Goal: Information Seeking & Learning: Learn about a topic

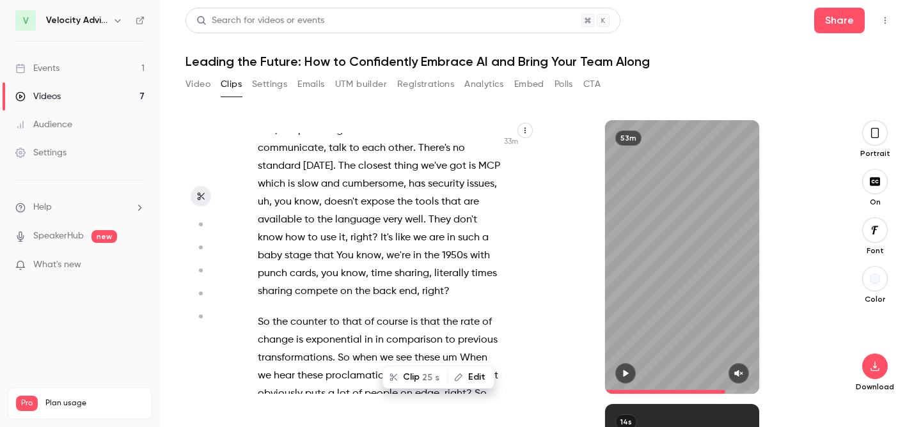
scroll to position [13977, 0]
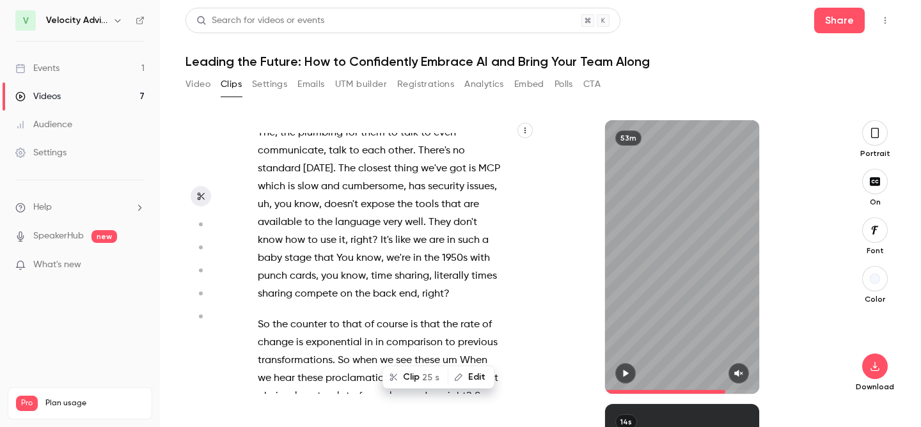
click at [879, 129] on icon "button" at bounding box center [874, 133] width 10 height 14
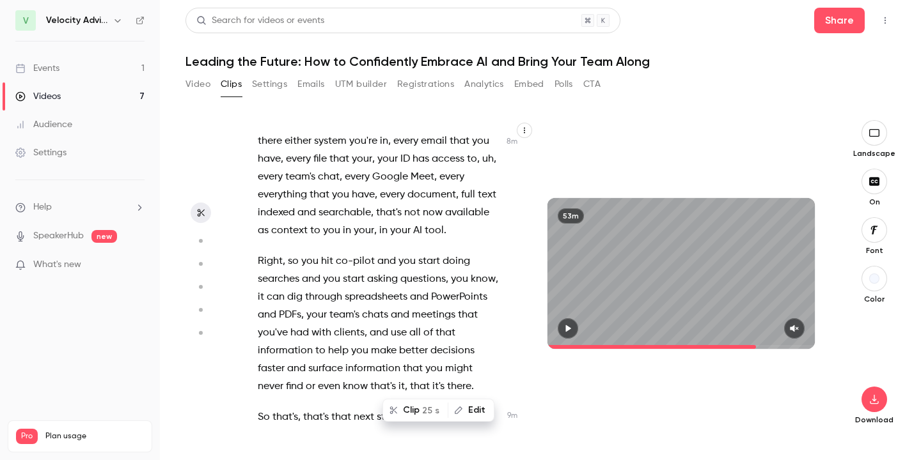
scroll to position [3673, 0]
click at [267, 253] on span "Right" at bounding box center [270, 262] width 25 height 18
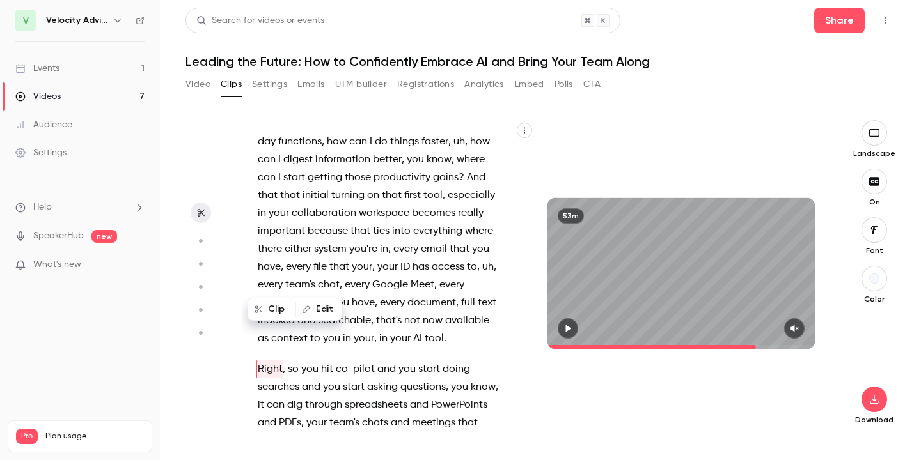
click at [573, 328] on button "button" at bounding box center [567, 328] width 20 height 20
click at [797, 324] on icon "button" at bounding box center [794, 328] width 10 height 9
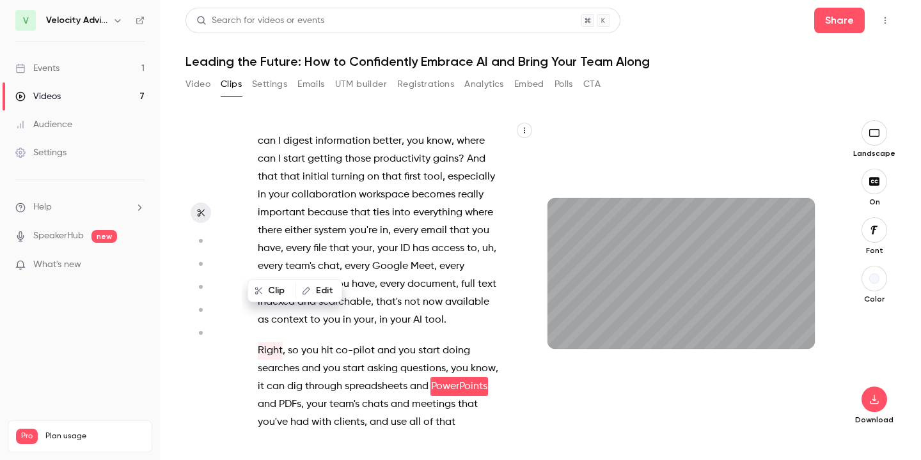
scroll to position [3619, 0]
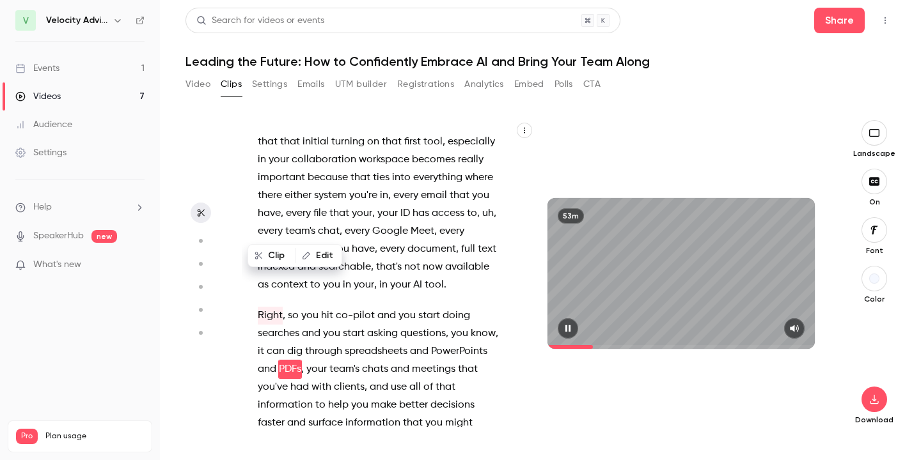
click at [574, 331] on button "button" at bounding box center [567, 328] width 20 height 20
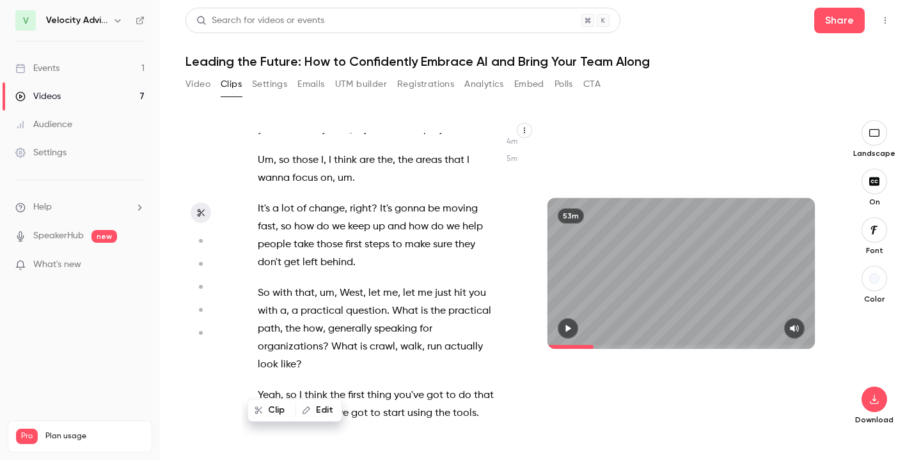
scroll to position [2211, 0]
click at [397, 304] on span "What" at bounding box center [405, 313] width 26 height 18
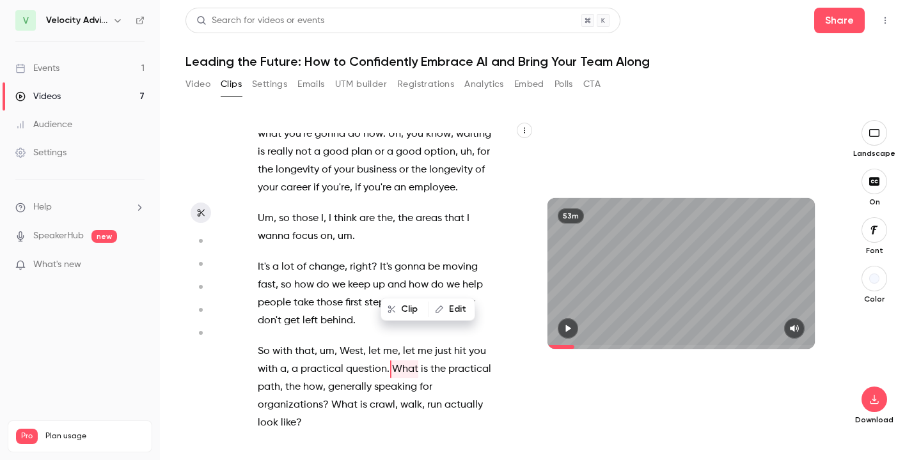
click at [564, 328] on icon "button" at bounding box center [568, 328] width 10 height 9
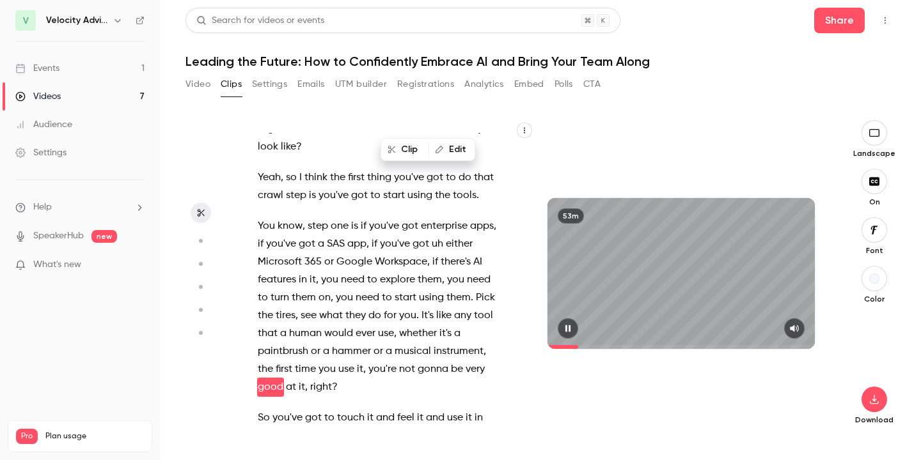
scroll to position [2448, 0]
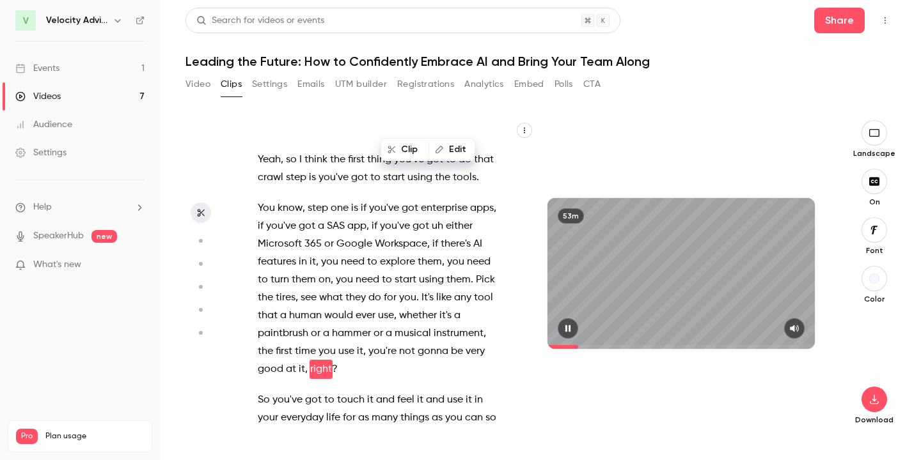
click at [570, 328] on icon "button" at bounding box center [567, 328] width 5 height 7
click at [439, 289] on span "like" at bounding box center [443, 298] width 15 height 18
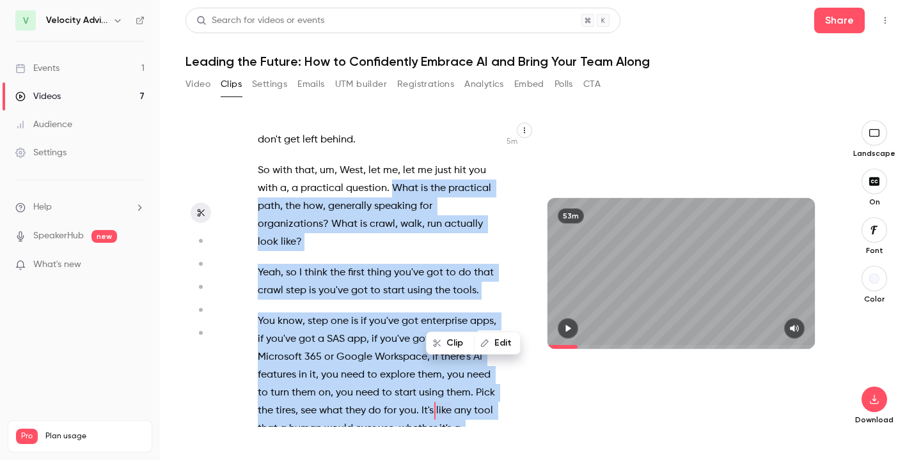
scroll to position [2345, 0]
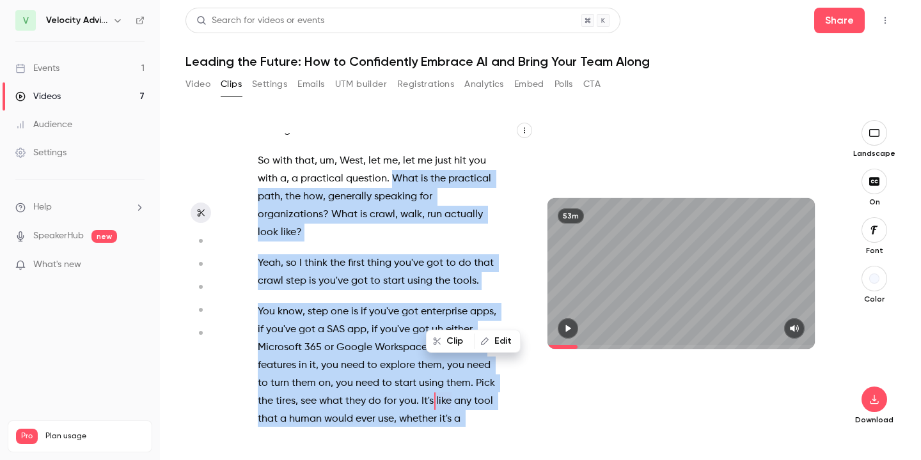
drag, startPoint x: 391, startPoint y: 180, endPoint x: 366, endPoint y: 378, distance: 199.1
click at [366, 378] on div "Um , I'm Connor Cape here with Velocity Advisory Group . I'm in the marketing d…" at bounding box center [385, 280] width 286 height 294
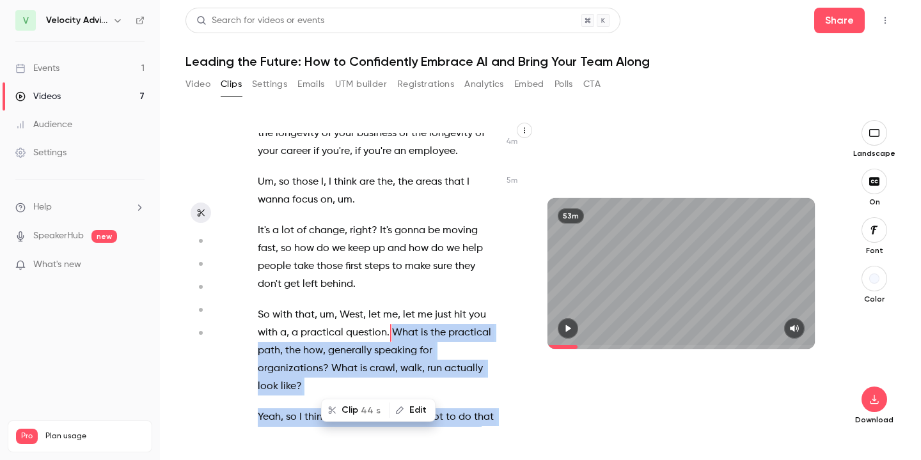
scroll to position [2154, 0]
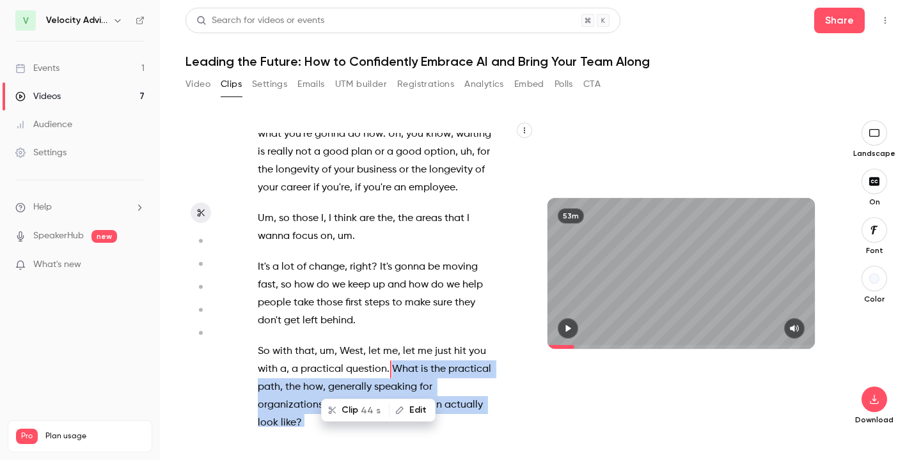
click at [575, 323] on button "button" at bounding box center [567, 328] width 20 height 20
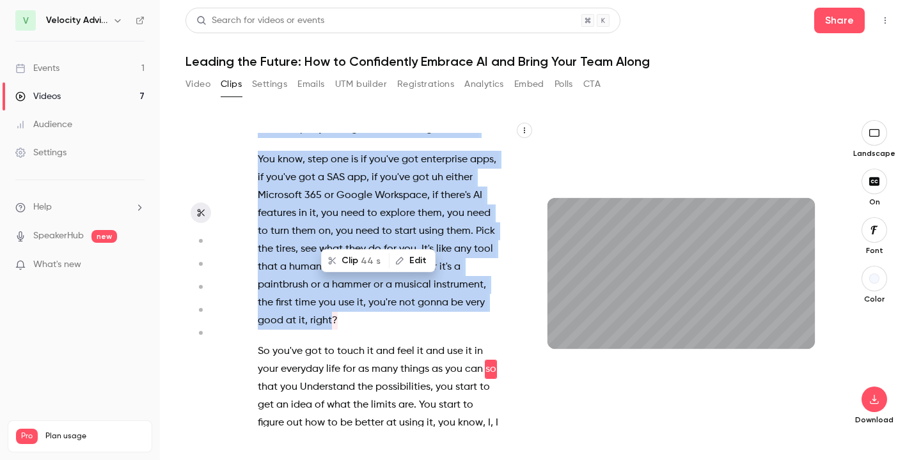
scroll to position [2515, 0]
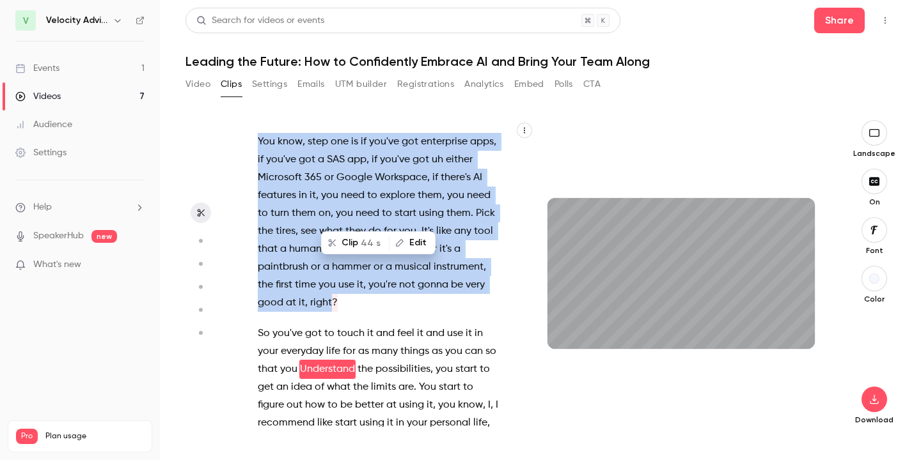
click at [514, 350] on div "Um , I'm Connor Cape here with Velocity Advisory Group . I'm in the marketing d…" at bounding box center [385, 280] width 286 height 294
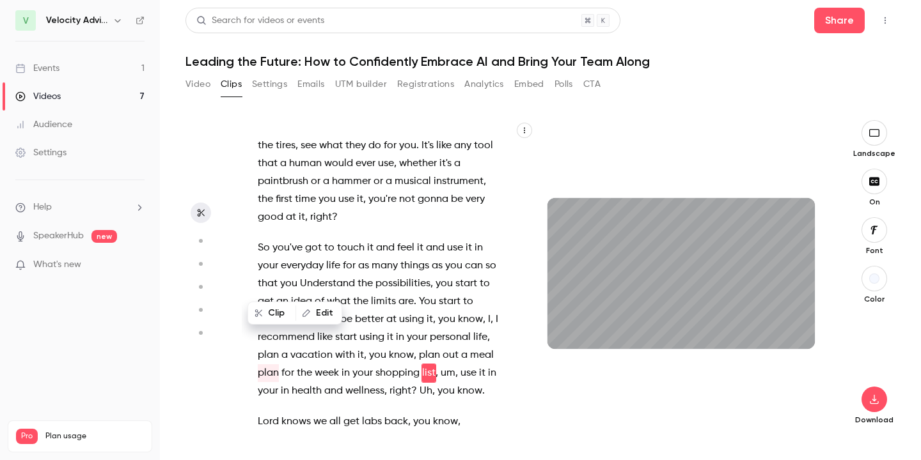
scroll to position [2604, 0]
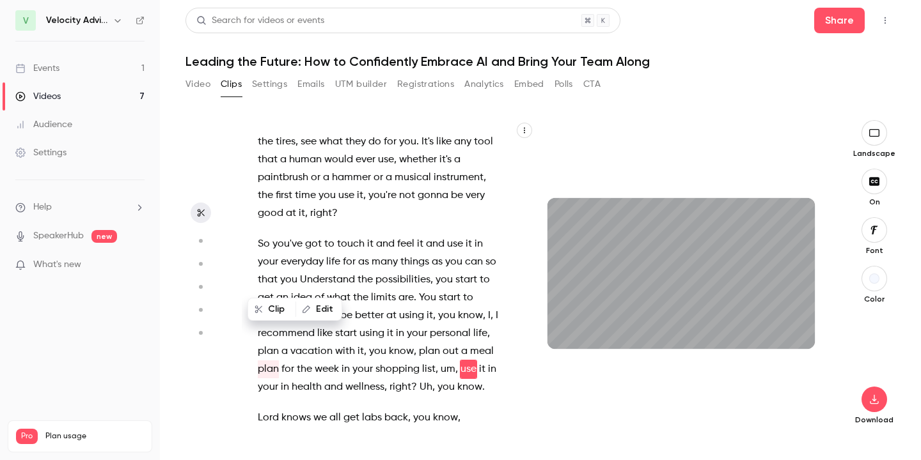
click at [325, 257] on span at bounding box center [324, 262] width 3 height 10
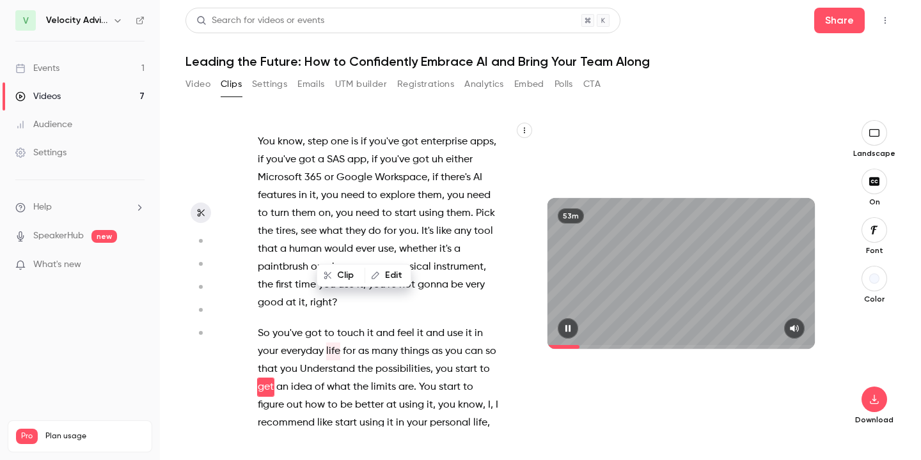
scroll to position [2533, 0]
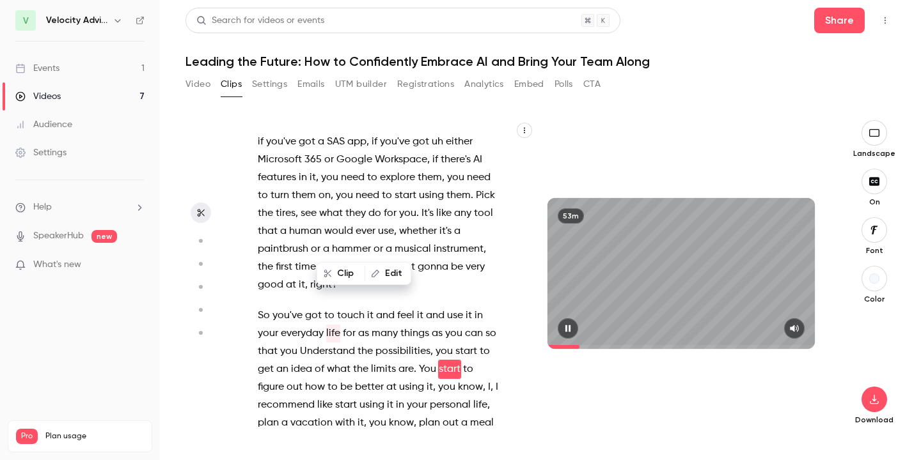
click at [566, 326] on icon "button" at bounding box center [567, 328] width 5 height 7
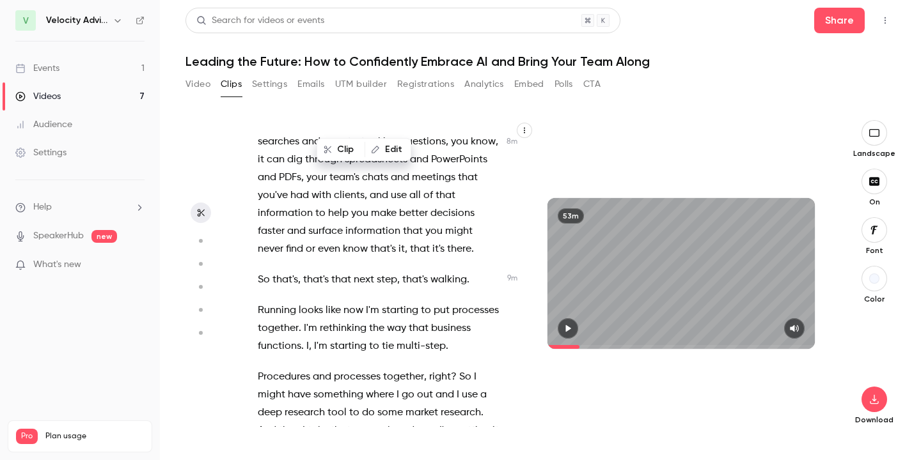
scroll to position [3821, 0]
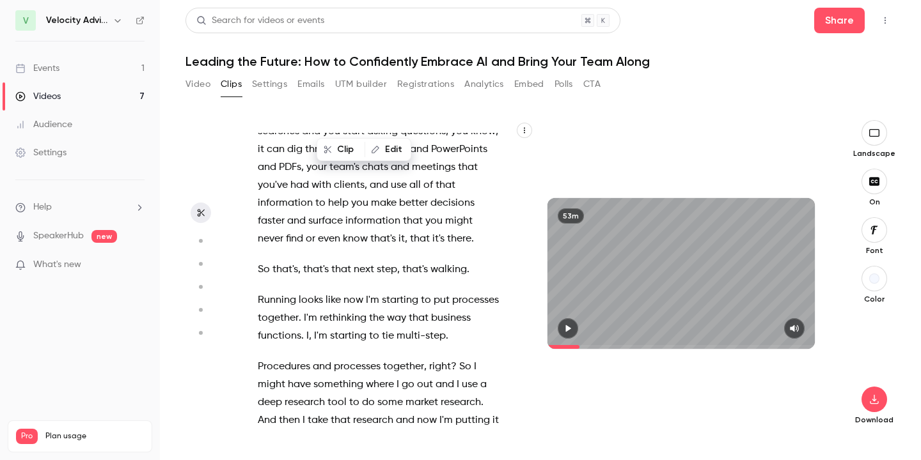
click at [272, 292] on span "Running" at bounding box center [277, 301] width 38 height 18
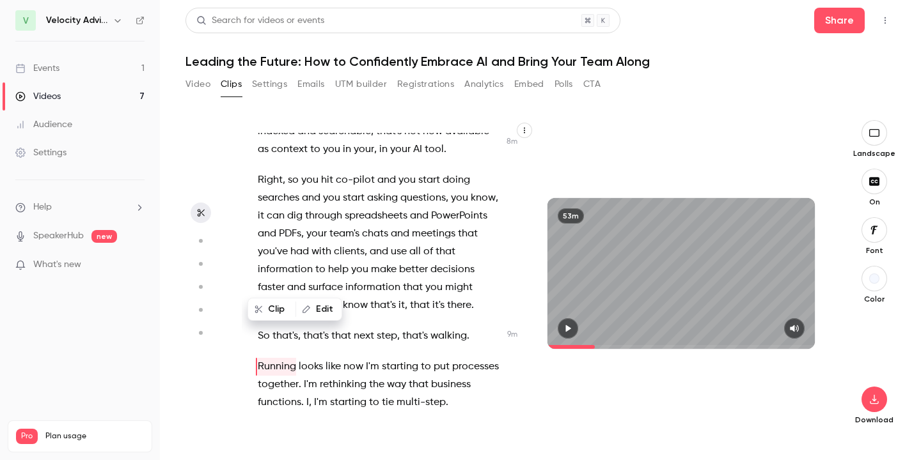
scroll to position [3752, 0]
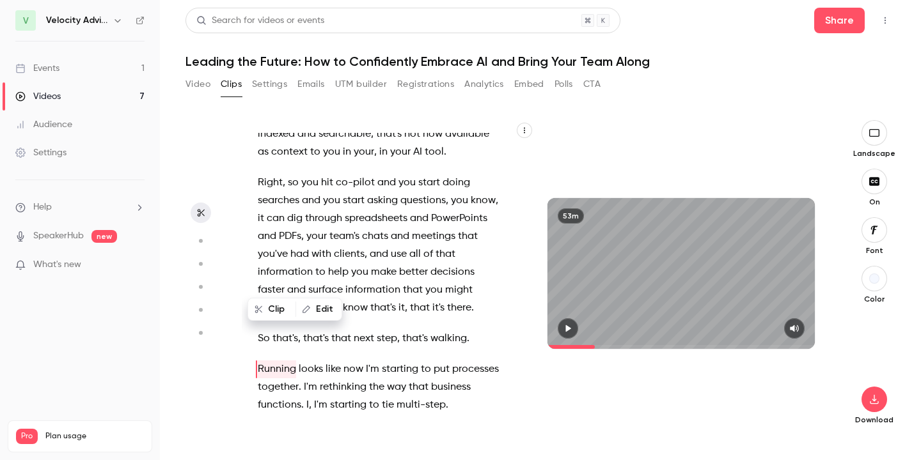
click at [562, 321] on button "button" at bounding box center [567, 328] width 20 height 20
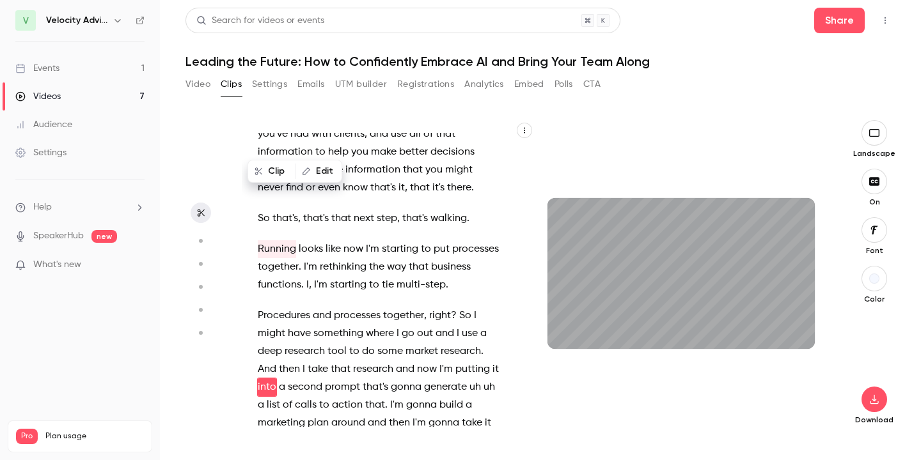
scroll to position [3891, 0]
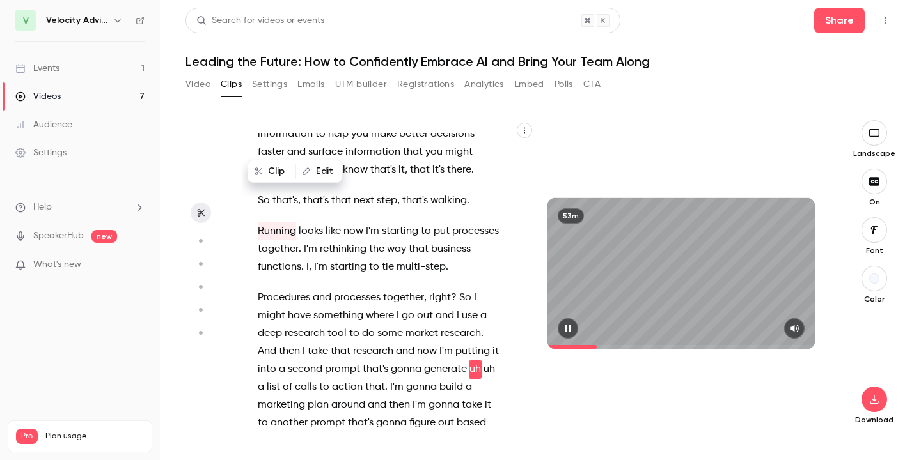
click at [564, 329] on icon "button" at bounding box center [568, 328] width 10 height 9
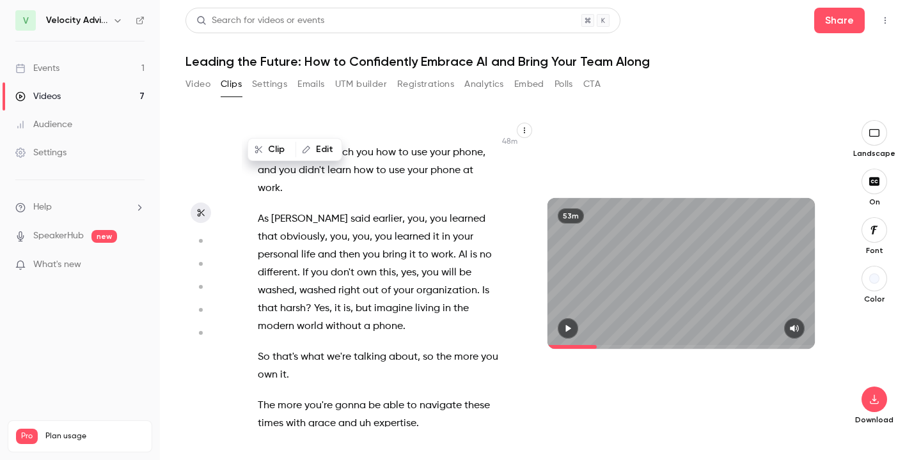
scroll to position [20408, 0]
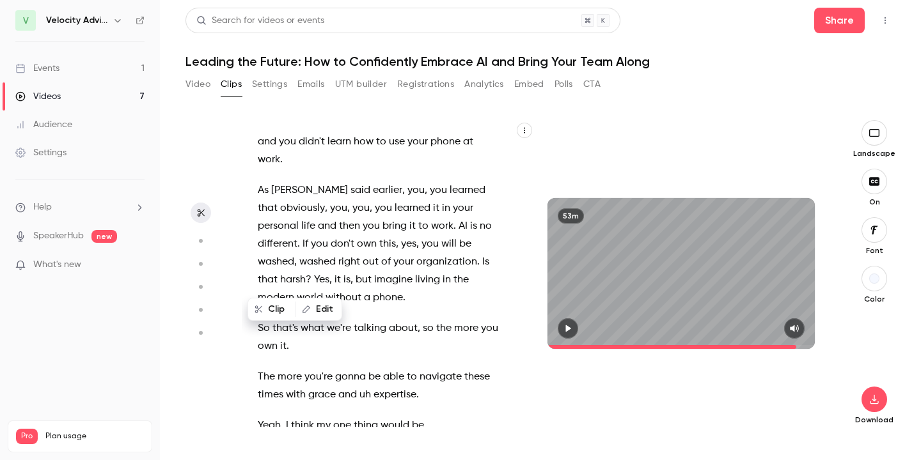
click at [565, 327] on icon "button" at bounding box center [568, 328] width 10 height 9
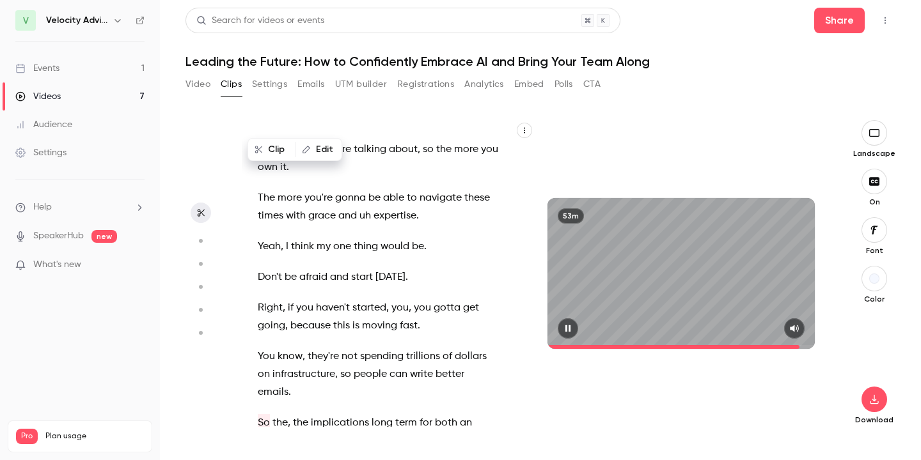
scroll to position [20639, 0]
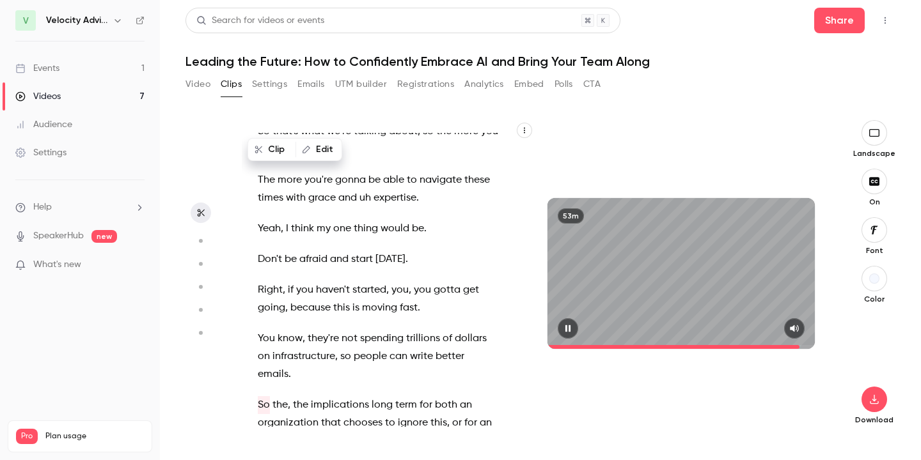
click at [570, 327] on icon "button" at bounding box center [567, 328] width 5 height 7
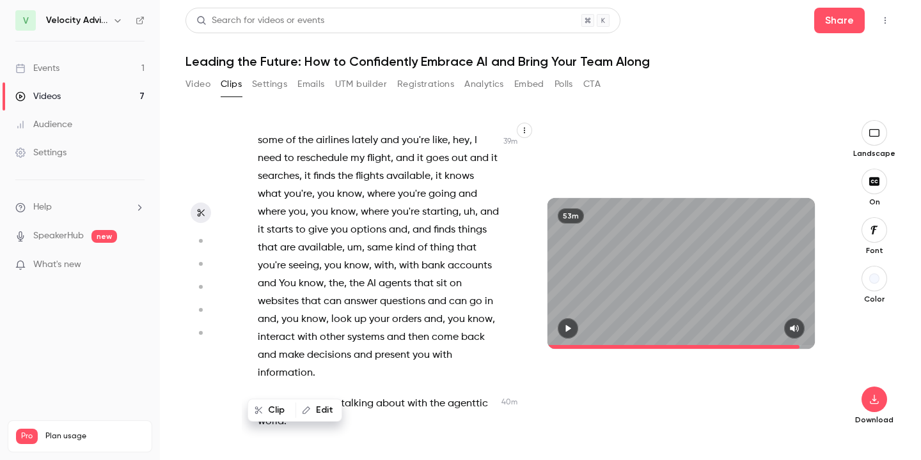
scroll to position [16712, 0]
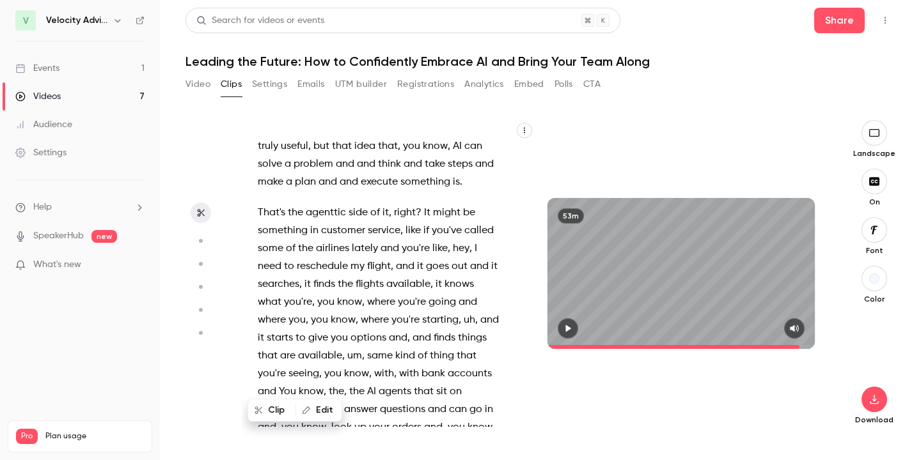
type input "******"
